Goal: Information Seeking & Learning: Learn about a topic

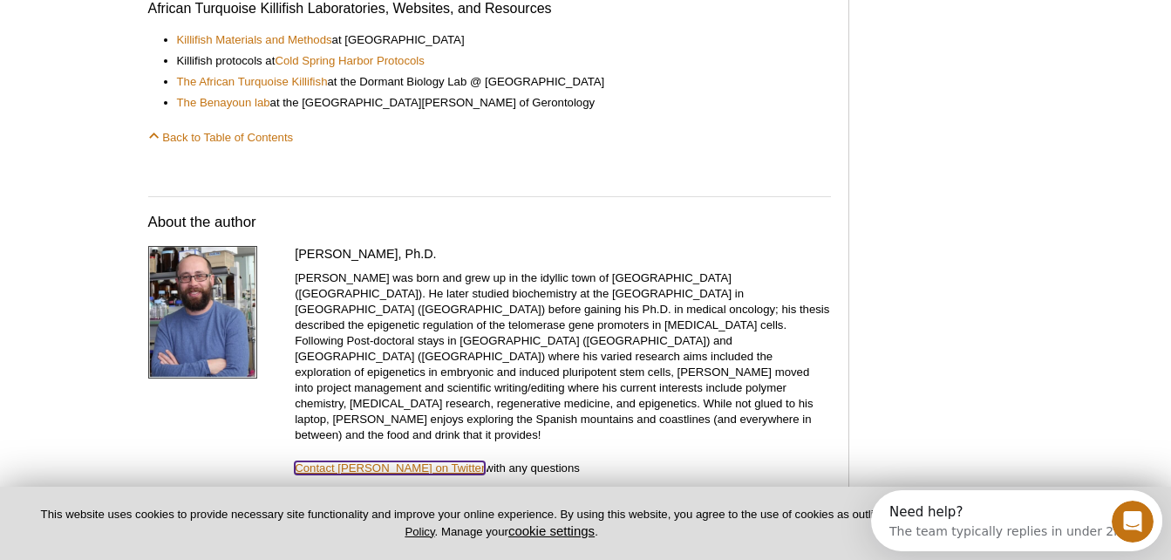
click at [371, 461] on link "Contact [PERSON_NAME] on Twitter" at bounding box center [390, 467] width 190 height 13
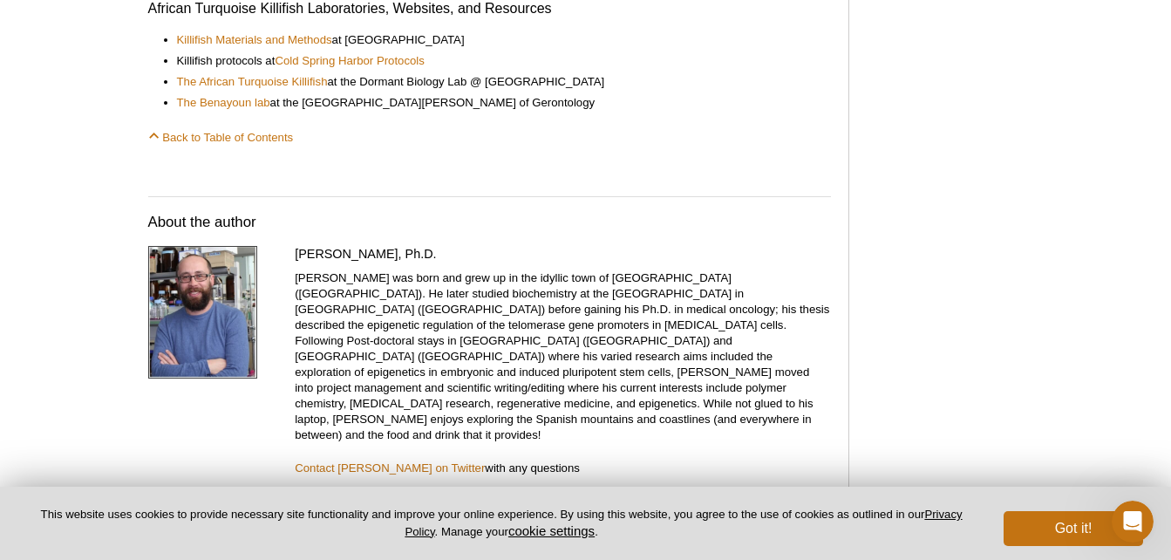
drag, startPoint x: 297, startPoint y: 237, endPoint x: 447, endPoint y: 237, distance: 150.9
click at [447, 246] on h4 "[PERSON_NAME], Ph.D." at bounding box center [563, 254] width 536 height 16
drag, startPoint x: 447, startPoint y: 237, endPoint x: 431, endPoint y: 239, distance: 16.7
copy h4 "[PERSON_NAME], Ph.D."
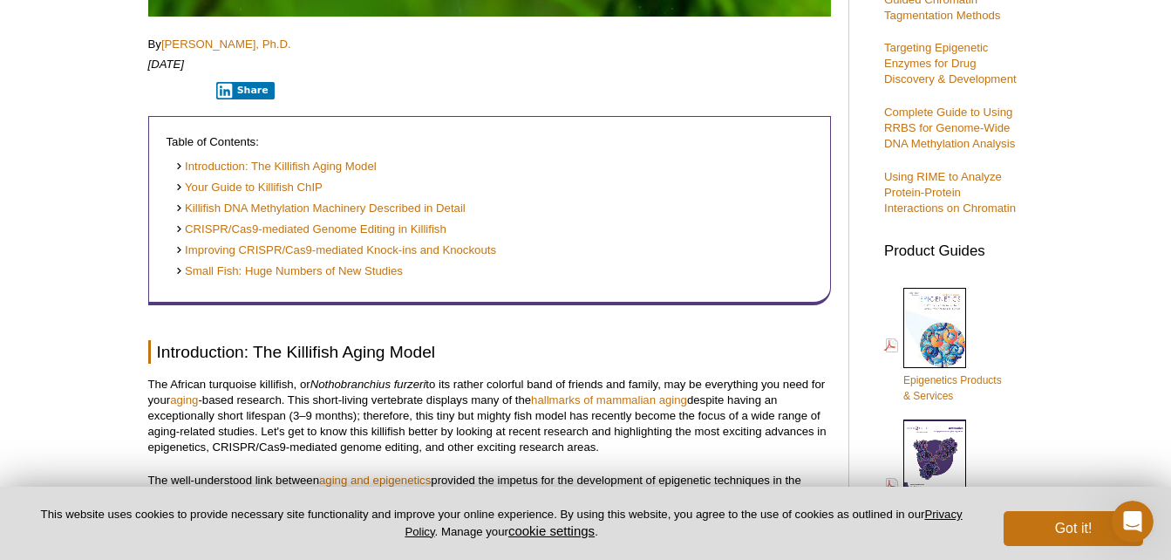
scroll to position [698, 0]
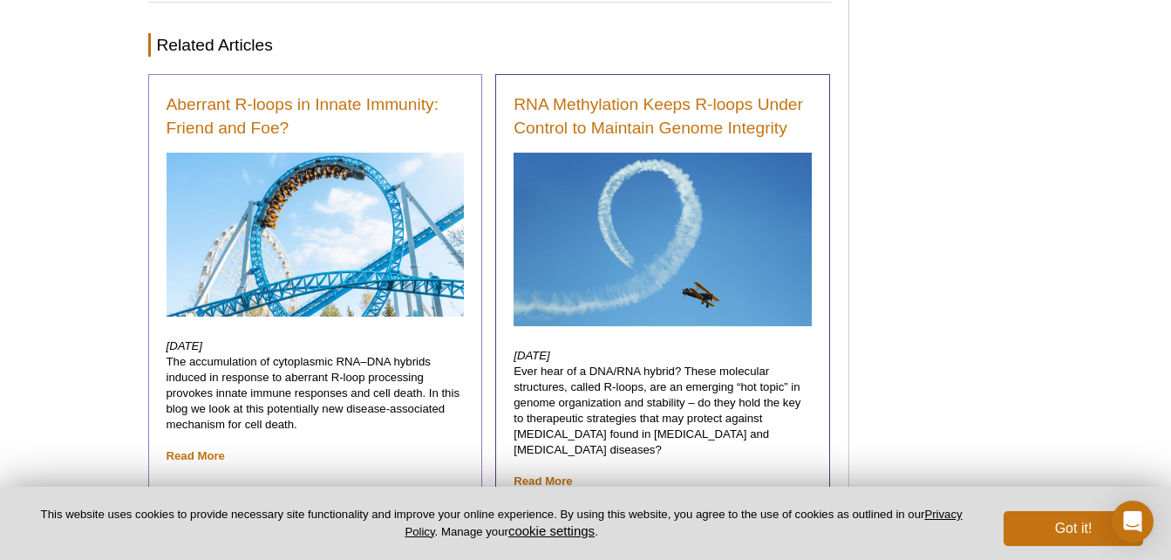
scroll to position [2442, 0]
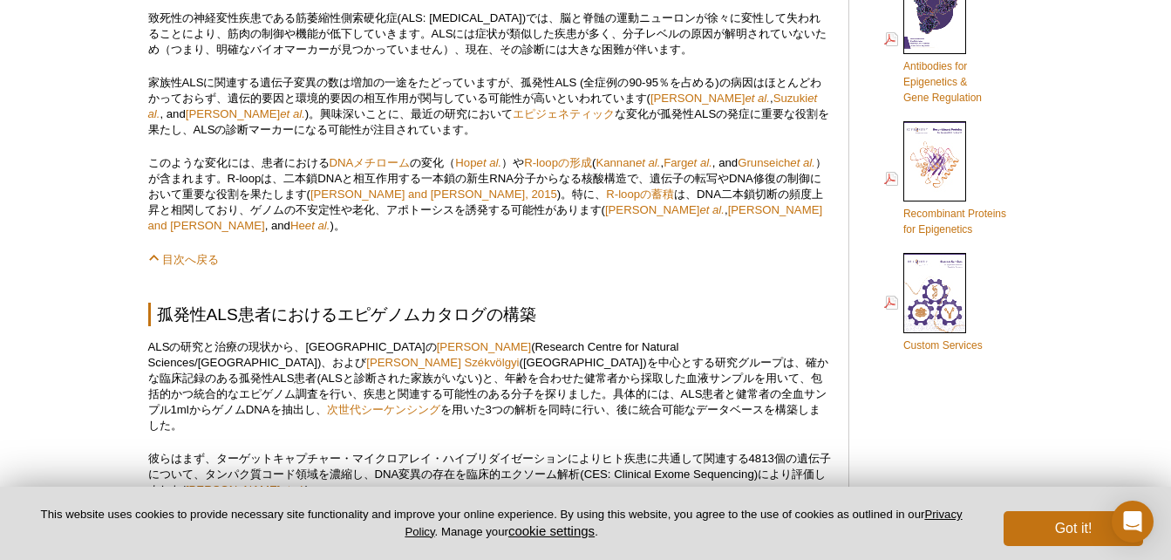
scroll to position [905, 0]
